Goal: Transaction & Acquisition: Book appointment/travel/reservation

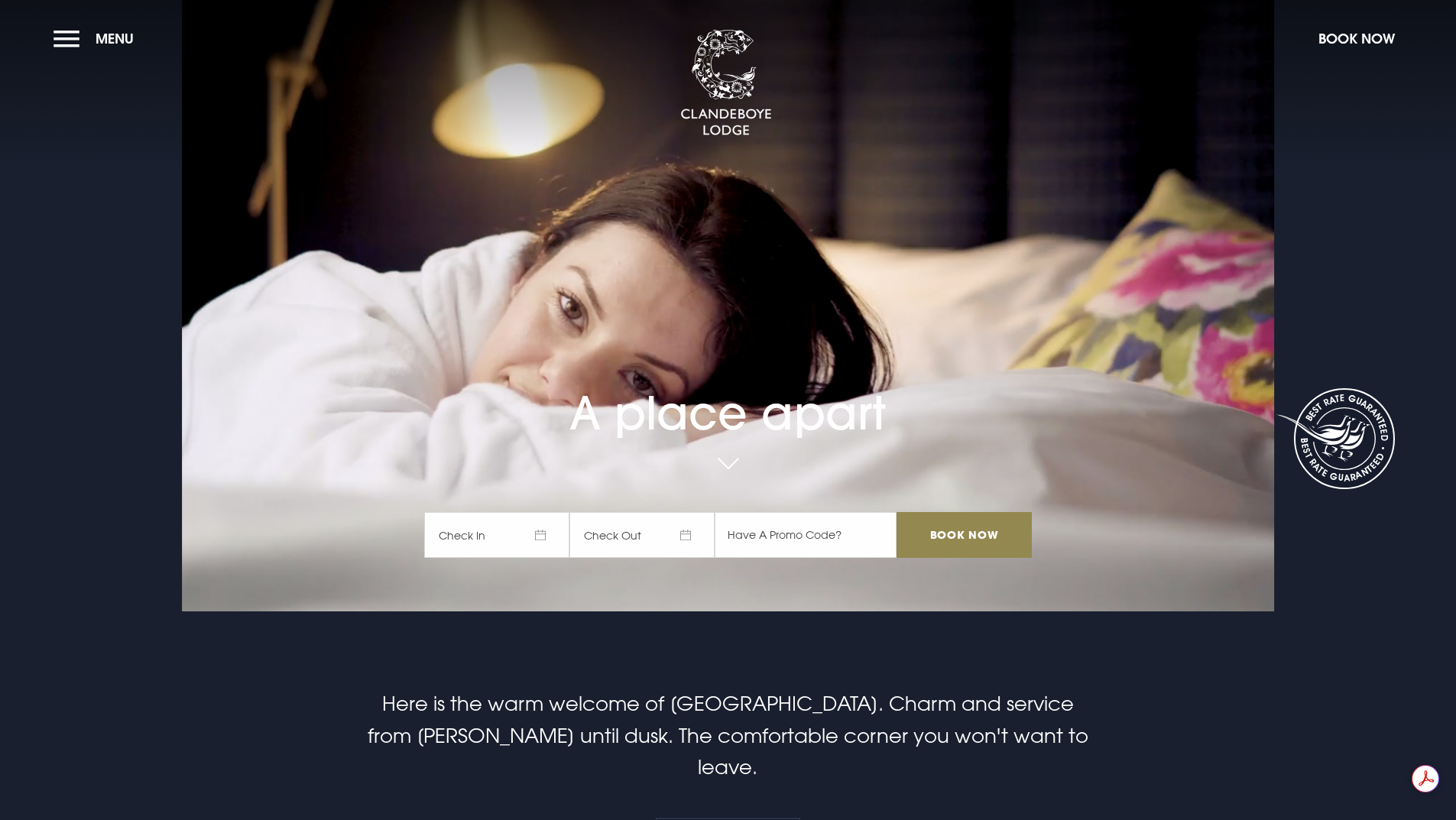
click at [505, 541] on span "Check In" at bounding box center [496, 534] width 146 height 45
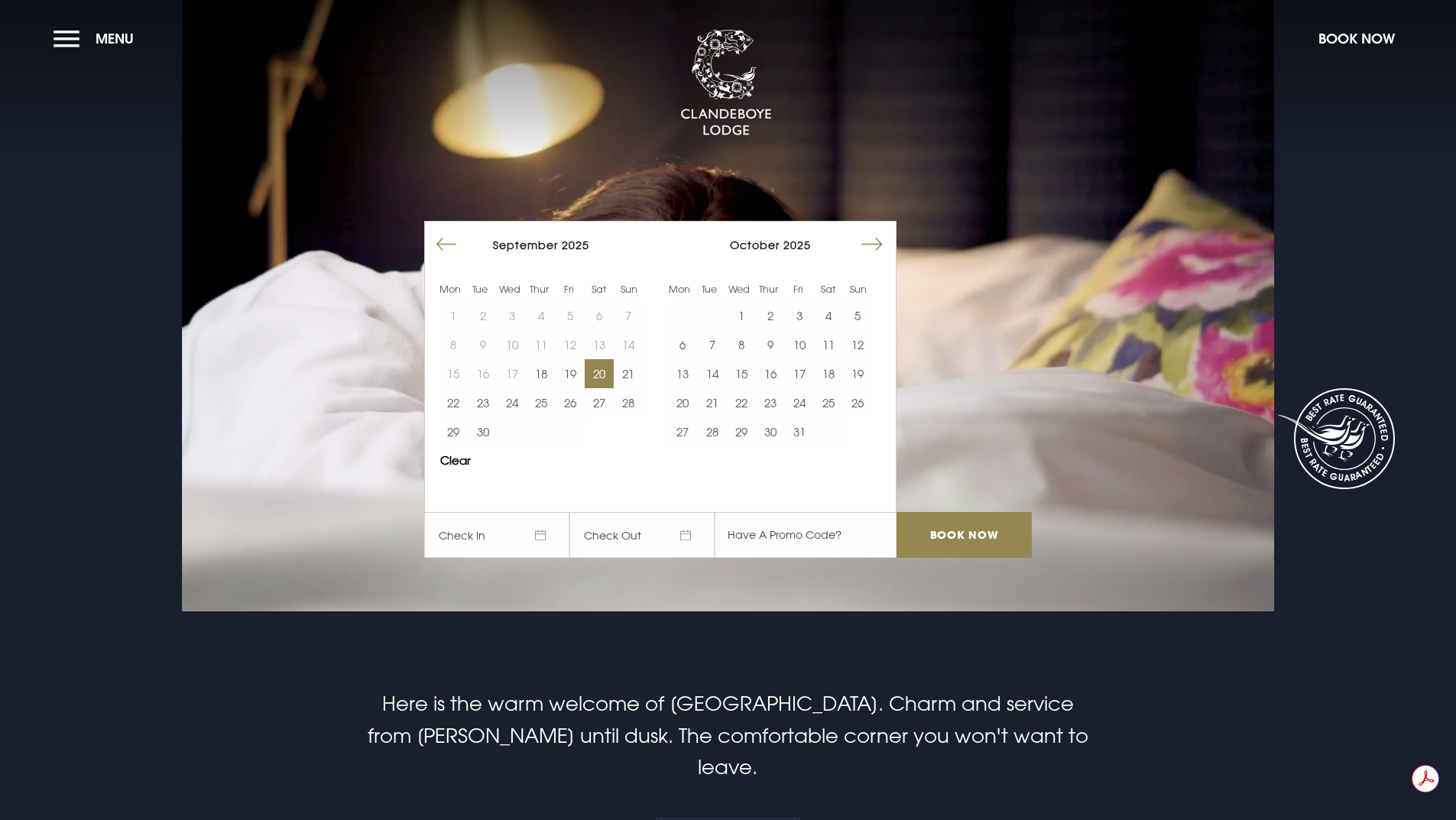
click at [601, 367] on button "20" at bounding box center [598, 373] width 29 height 29
click at [625, 366] on button "21" at bounding box center [628, 373] width 29 height 29
click at [966, 534] on input "Book Now" at bounding box center [964, 534] width 134 height 45
